Goal: Check status: Check status

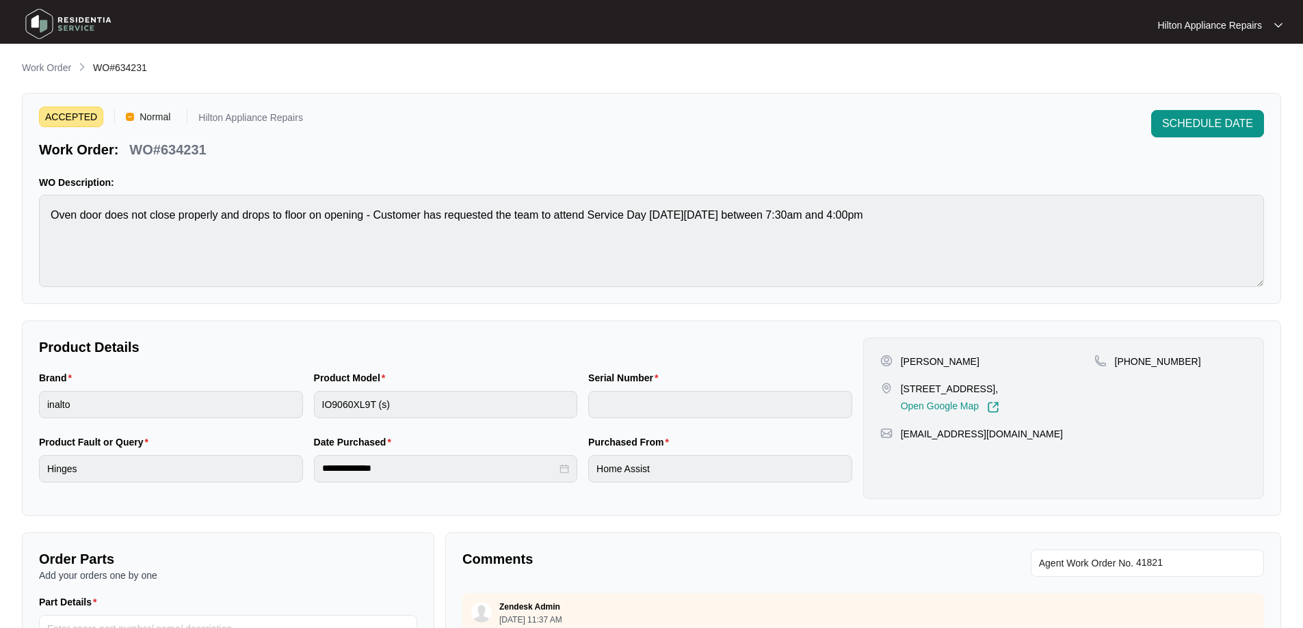
scroll to position [279, 0]
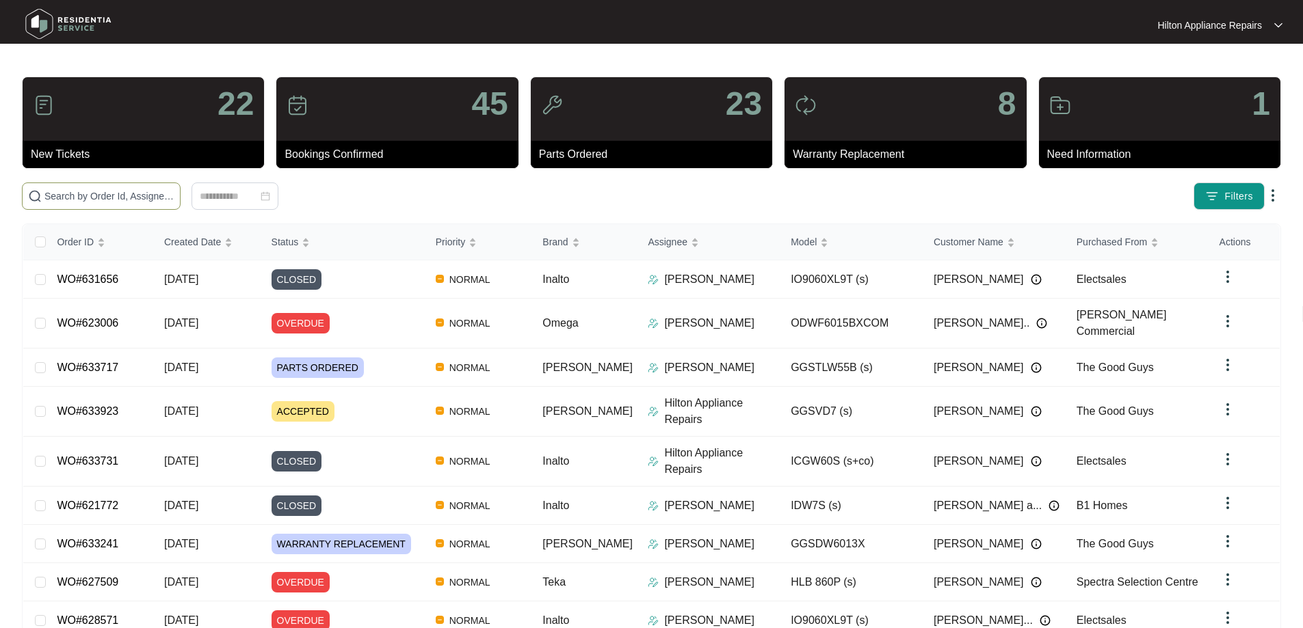
click at [181, 187] on span at bounding box center [101, 196] width 159 height 27
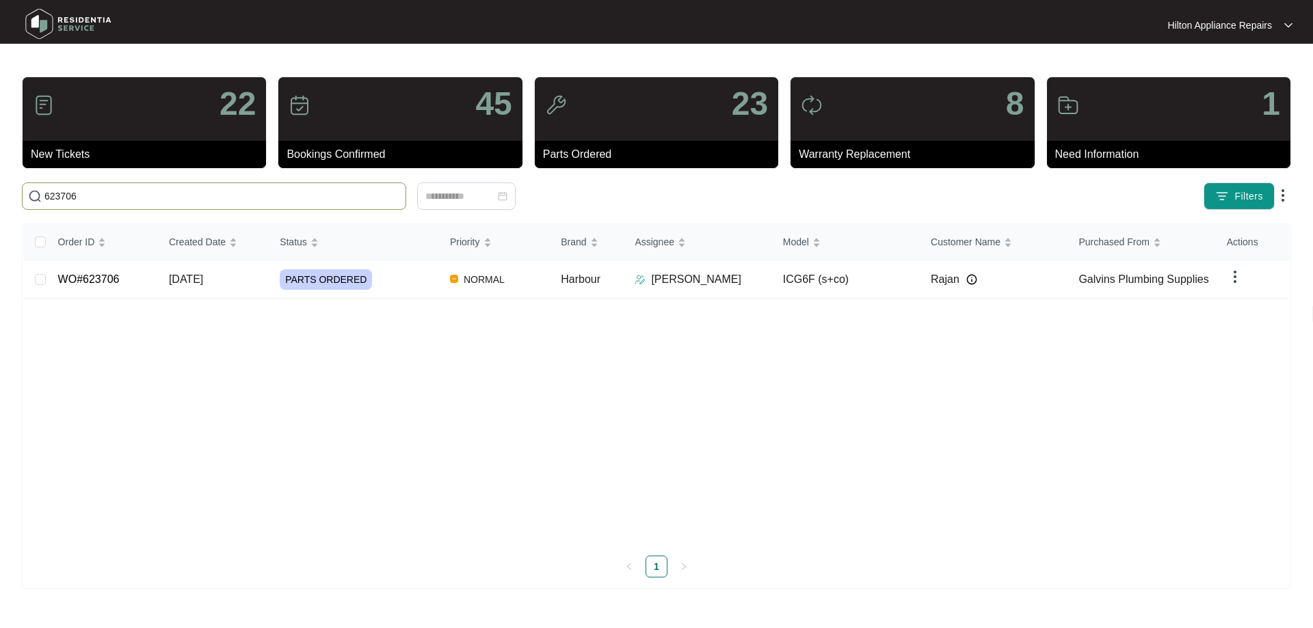
type input "623706"
click at [397, 271] on div "PARTS ORDERED" at bounding box center [359, 279] width 159 height 21
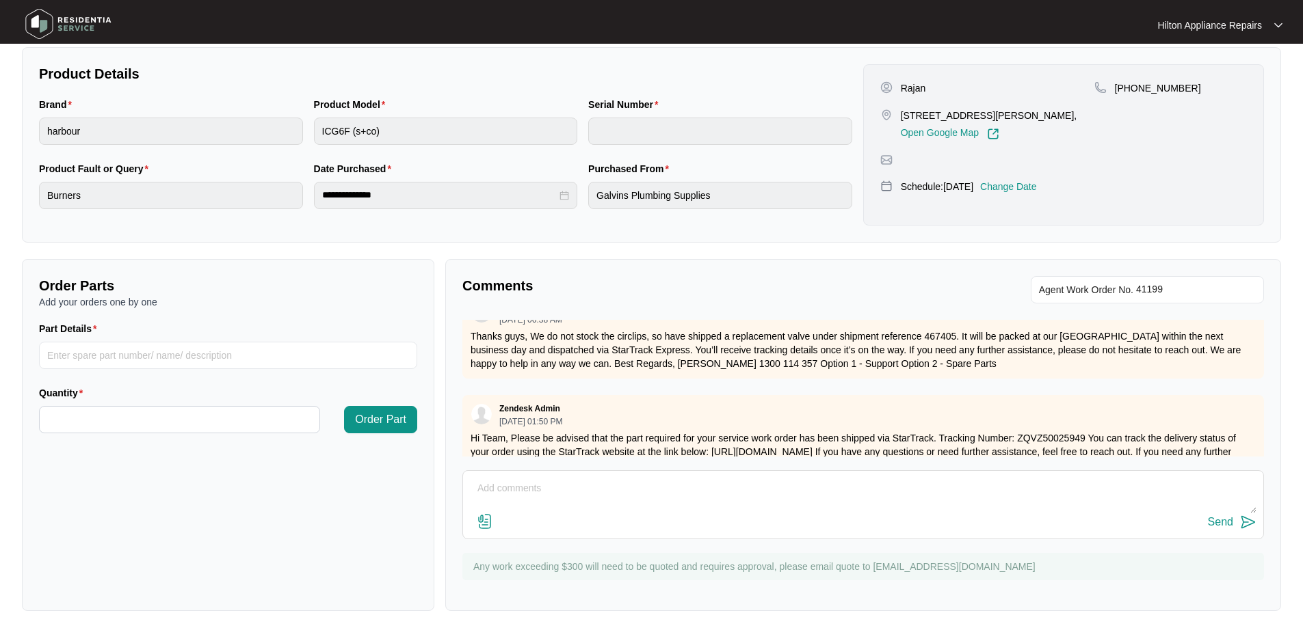
scroll to position [1112, 0]
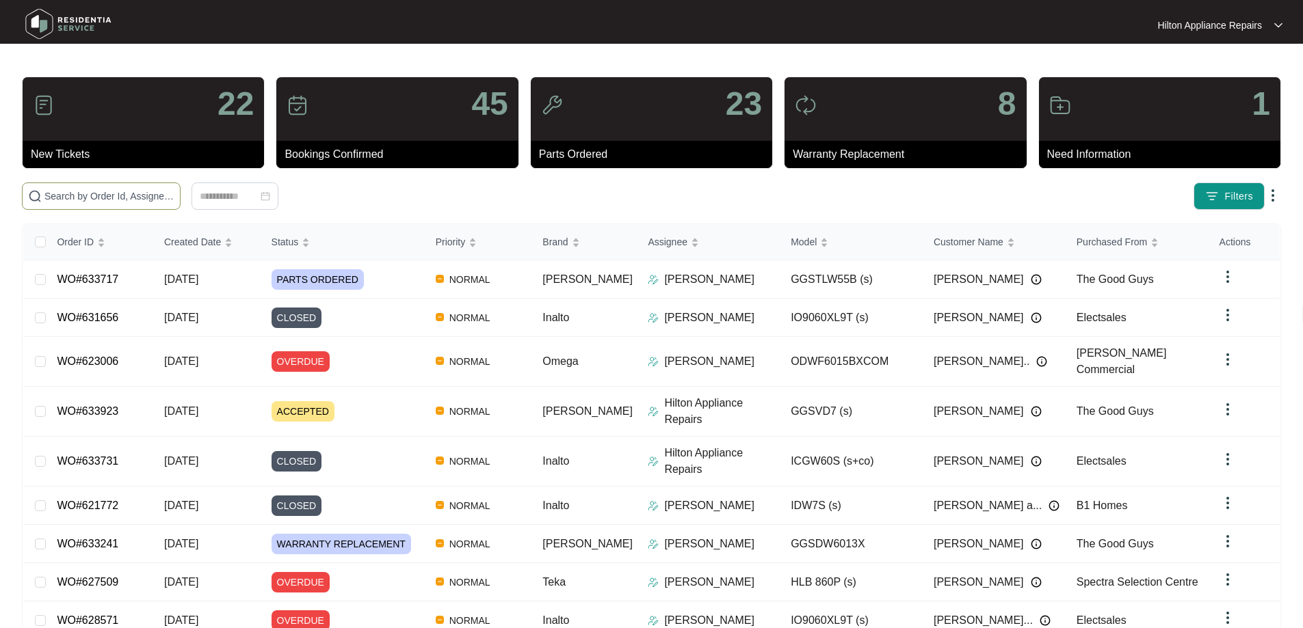
click at [105, 193] on input "text" at bounding box center [109, 196] width 130 height 15
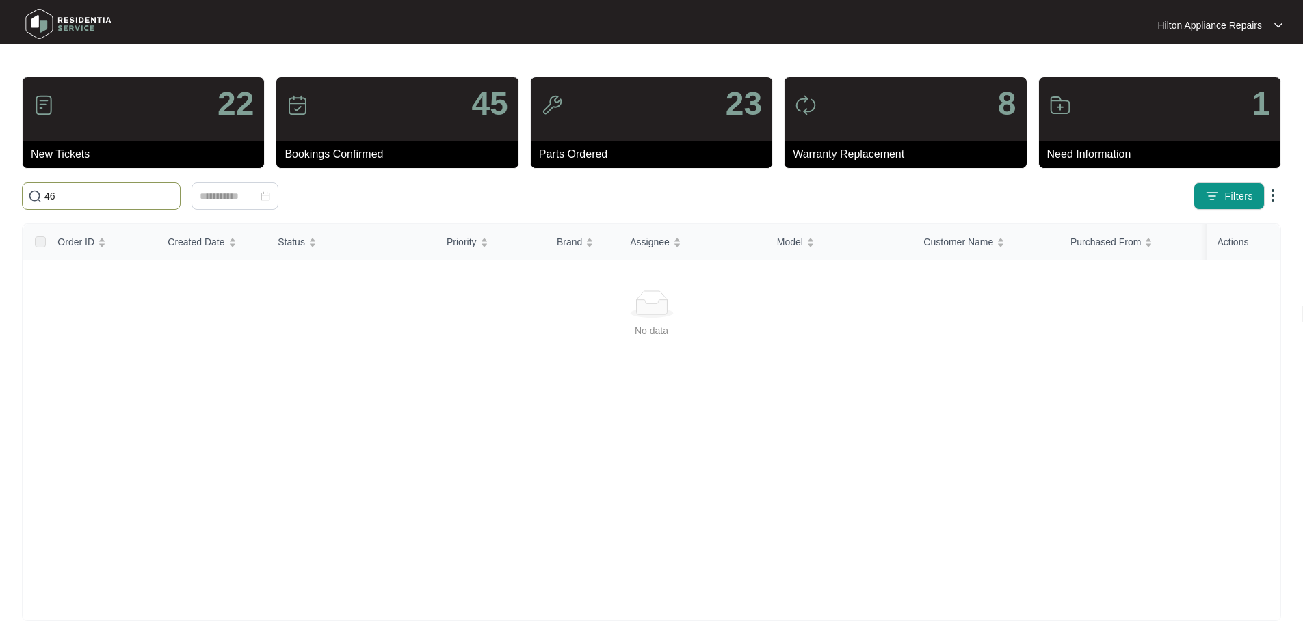
type input "4"
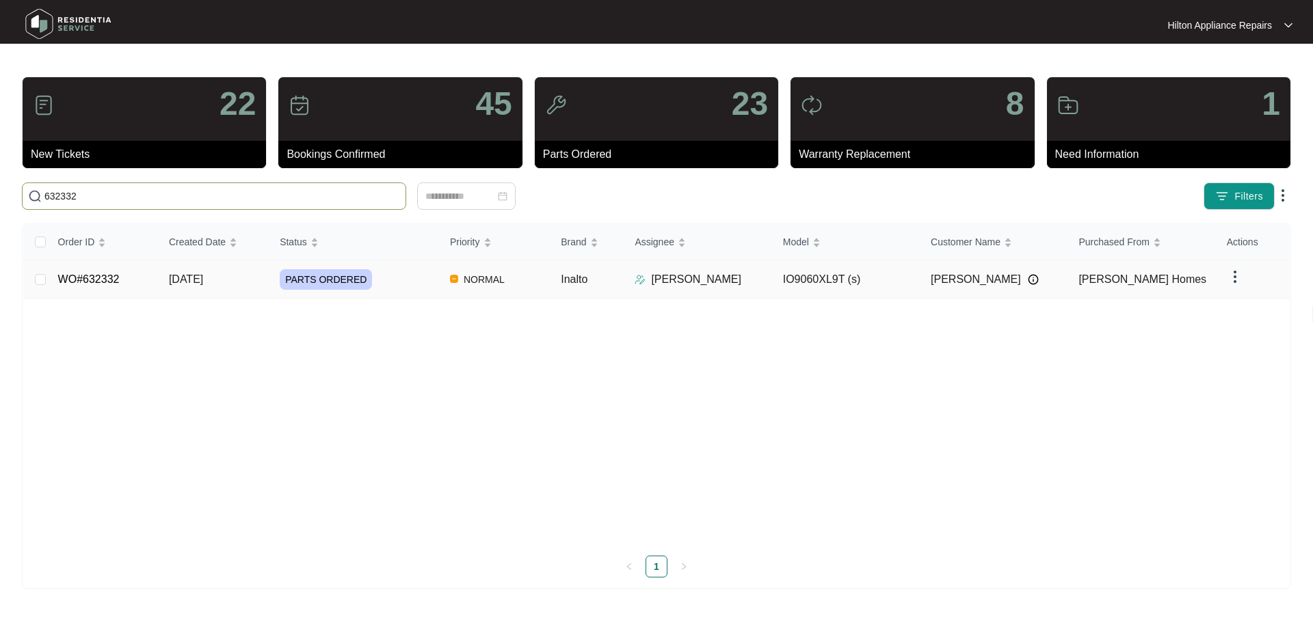
type input "632332"
click at [606, 278] on td "Inalto" at bounding box center [587, 280] width 74 height 38
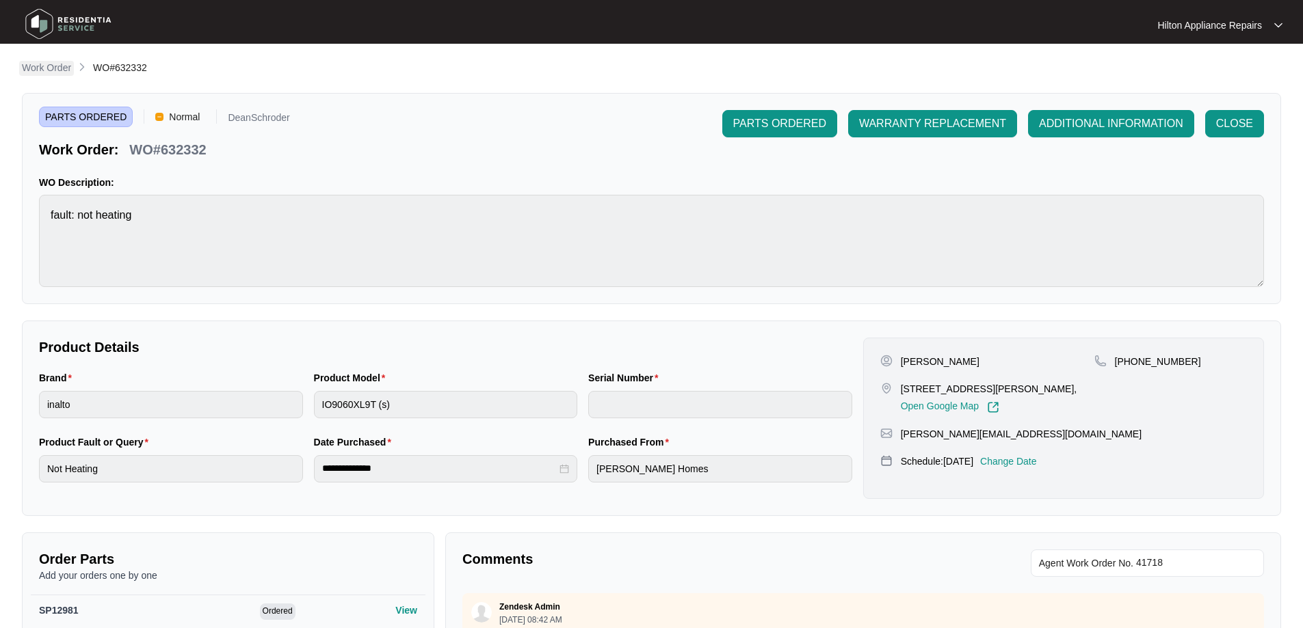
click at [47, 68] on p "Work Order" at bounding box center [46, 68] width 49 height 14
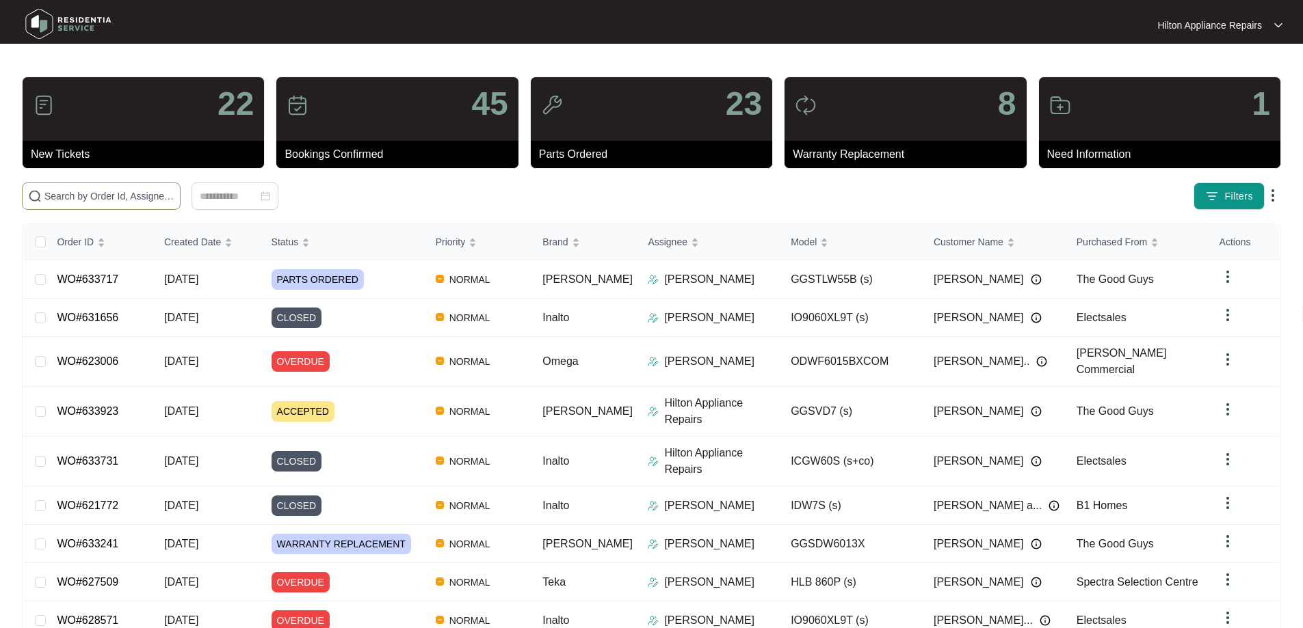
click at [181, 187] on span at bounding box center [101, 196] width 159 height 27
click at [174, 194] on input "text" at bounding box center [109, 196] width 130 height 15
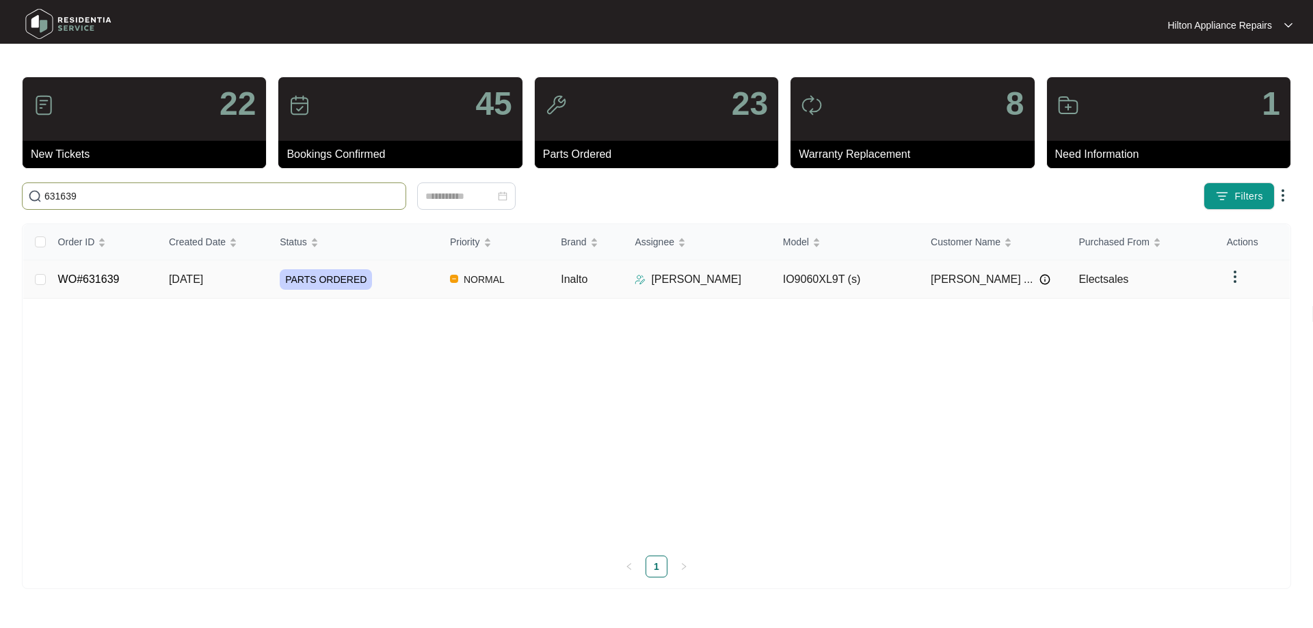
type input "631639"
click at [414, 275] on div "PARTS ORDERED" at bounding box center [359, 279] width 159 height 21
